Goal: Task Accomplishment & Management: Use online tool/utility

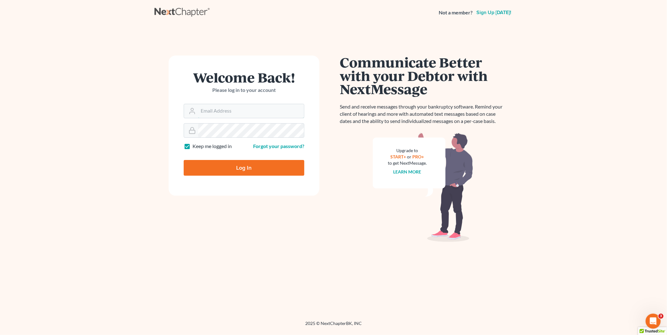
type input "PDonegan@tbennerlaw.com"
click at [222, 165] on input "Log In" at bounding box center [244, 168] width 121 height 16
type input "Thinking..."
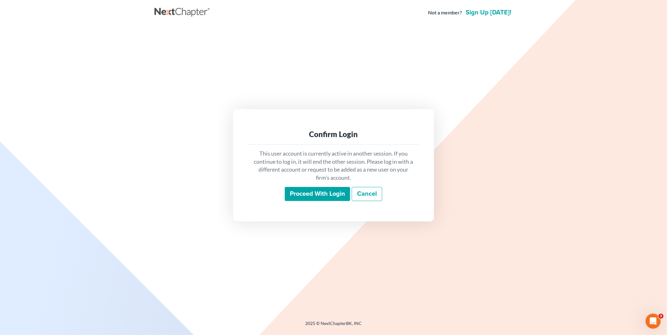
click at [321, 196] on input "Proceed with login" at bounding box center [317, 194] width 65 height 14
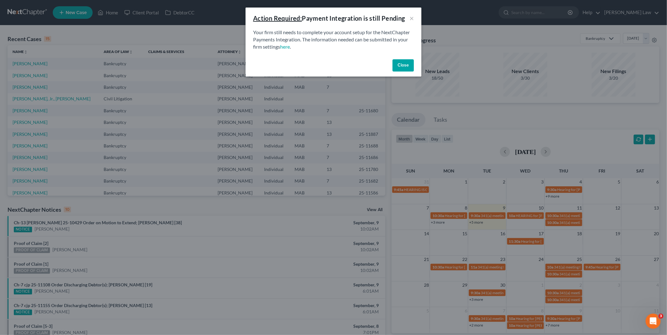
click at [402, 64] on button "Close" at bounding box center [402, 65] width 21 height 13
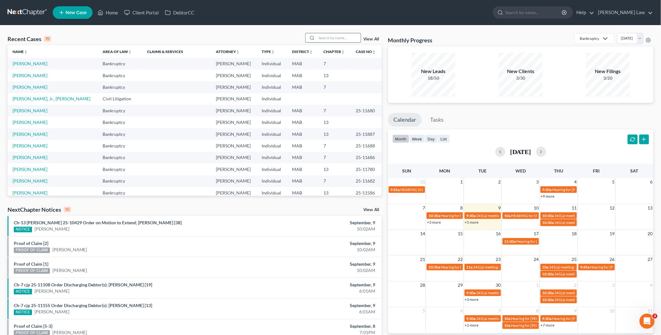
click at [337, 41] on input "search" at bounding box center [339, 37] width 44 height 9
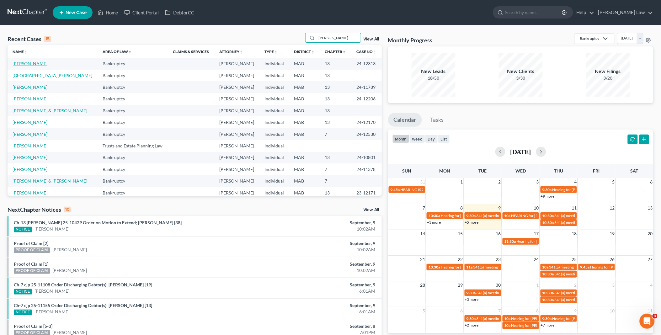
type input "[PERSON_NAME]"
click at [18, 65] on link "[PERSON_NAME]" at bounding box center [30, 63] width 35 height 5
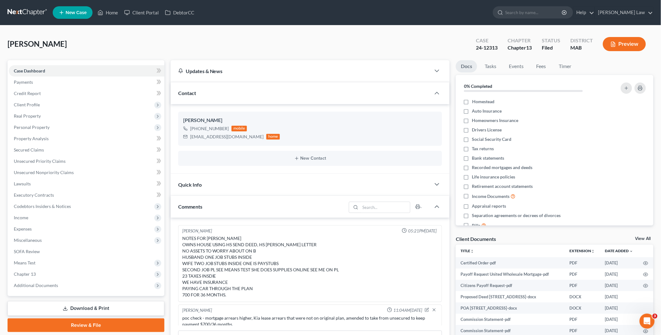
scroll to position [84, 0]
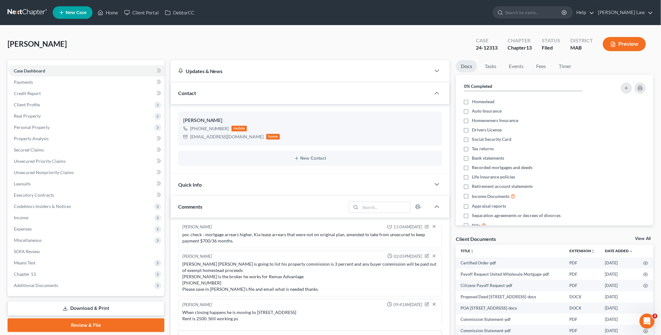
click at [643, 239] on link "View All" at bounding box center [644, 239] width 16 height 4
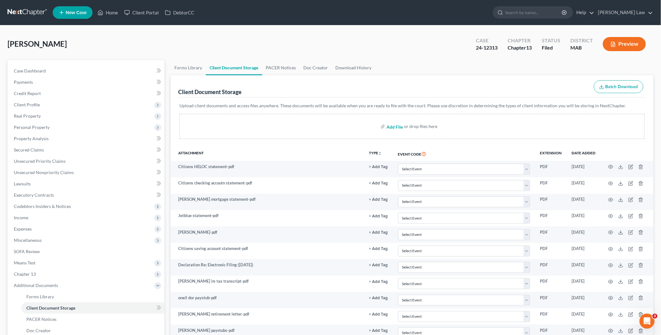
click at [396, 127] on input "file" at bounding box center [394, 126] width 15 height 11
type input "C:\fakepath\payoff letter.pdf"
click at [112, 13] on link "Home" at bounding box center [107, 12] width 27 height 11
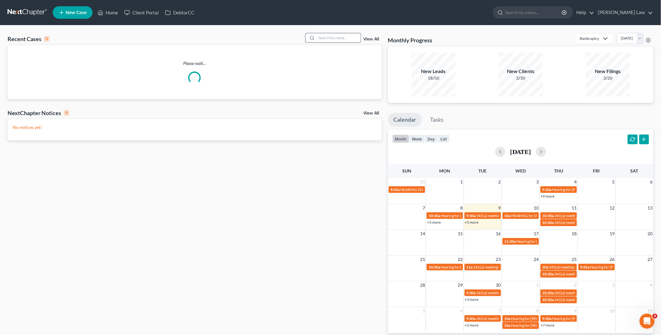
click at [325, 39] on input "search" at bounding box center [339, 37] width 44 height 9
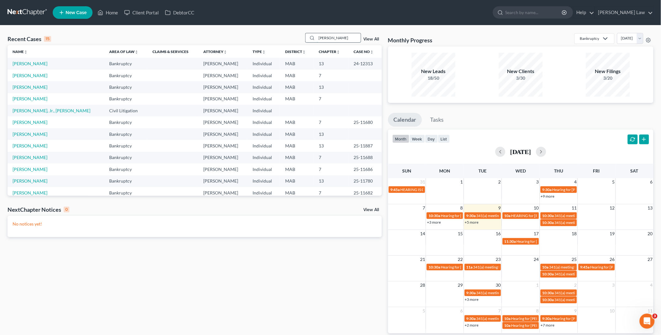
type input "[PERSON_NAME]"
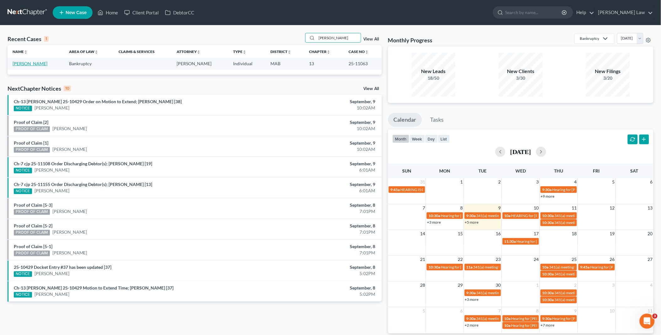
click at [31, 61] on link "[PERSON_NAME]" at bounding box center [30, 63] width 35 height 5
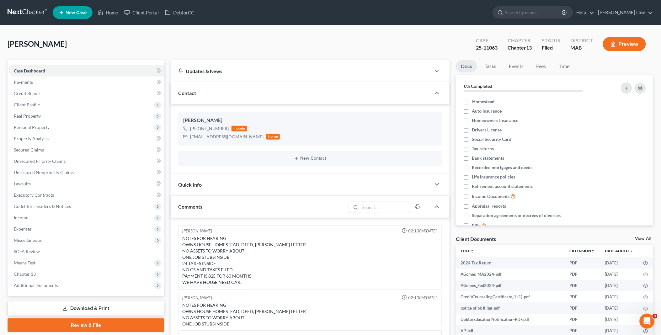
scroll to position [54, 0]
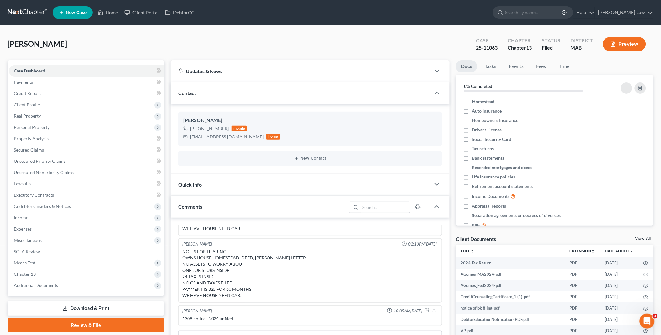
click at [640, 237] on link "View All" at bounding box center [644, 239] width 16 height 4
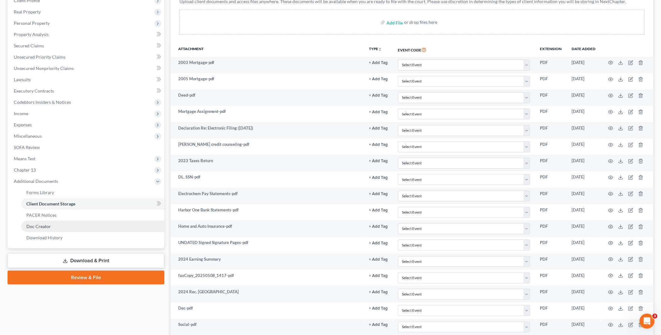
scroll to position [105, 0]
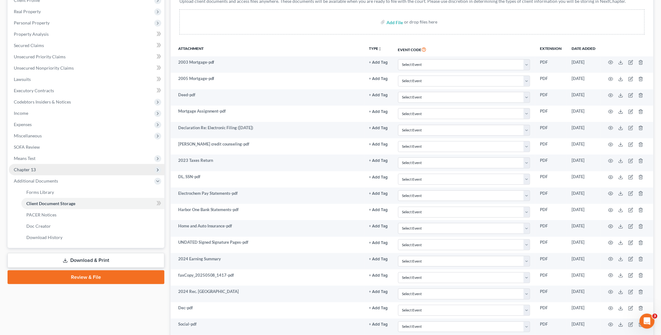
click at [54, 167] on span "Chapter 13" at bounding box center [87, 169] width 156 height 11
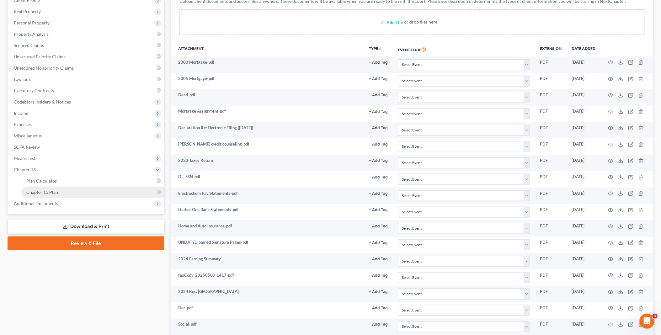
click at [58, 190] on link "Chapter 13 Plan" at bounding box center [92, 192] width 143 height 11
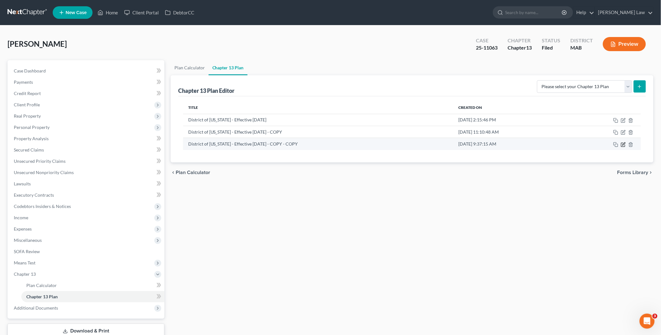
click at [623, 146] on icon "button" at bounding box center [623, 144] width 5 height 5
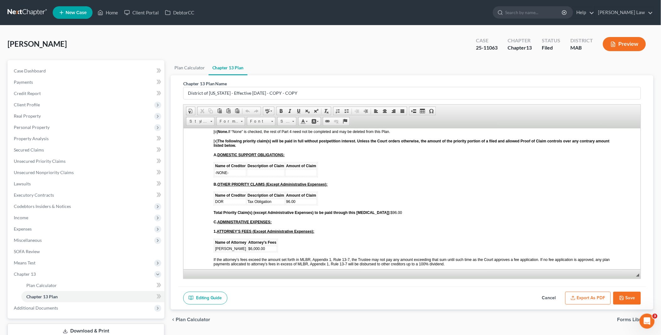
scroll to position [837, 0]
